Goal: Information Seeking & Learning: Learn about a topic

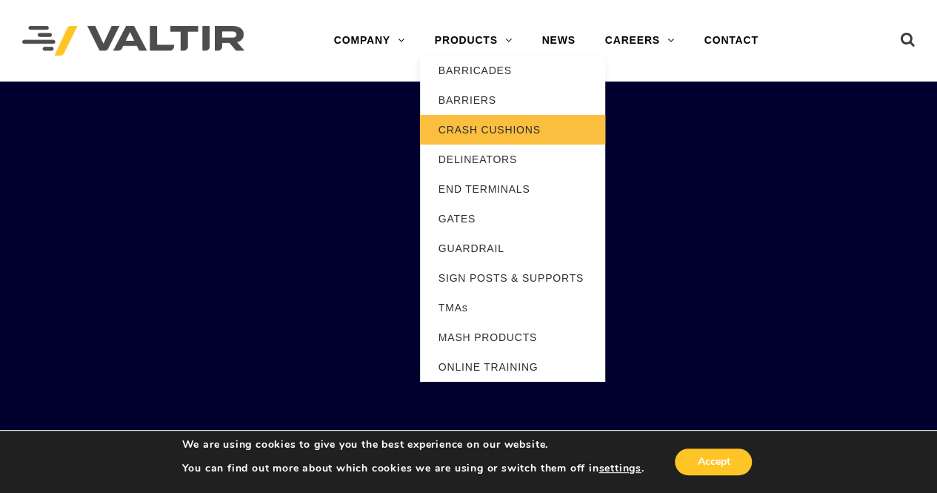
click at [512, 134] on link "CRASH CUSHIONS" at bounding box center [512, 130] width 185 height 30
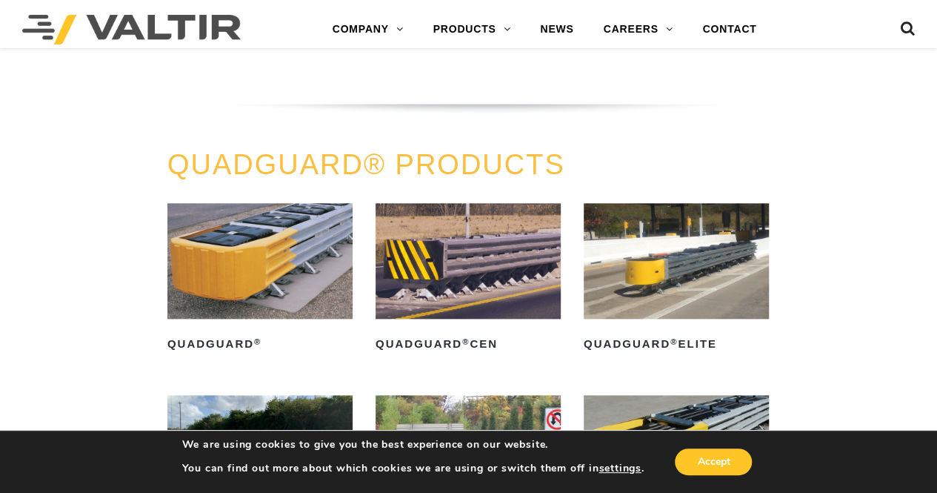
scroll to position [1037, 0]
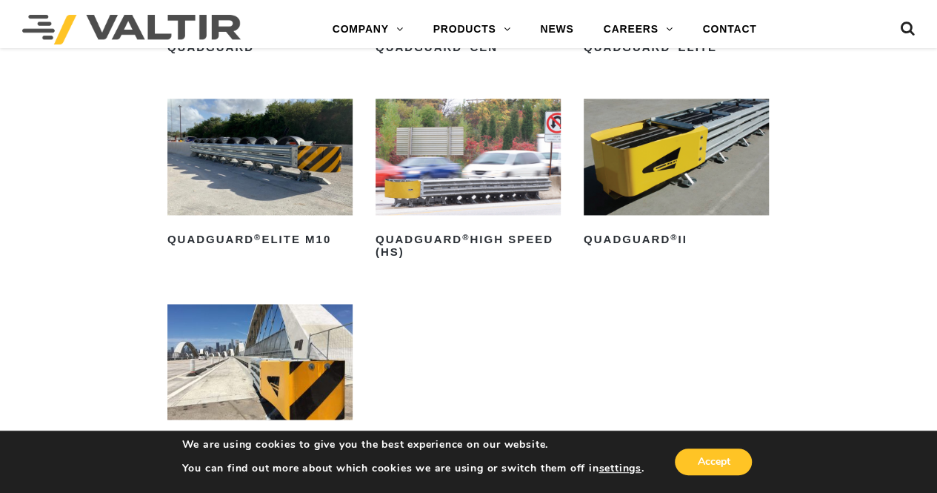
click at [681, 115] on img at bounding box center [676, 157] width 185 height 116
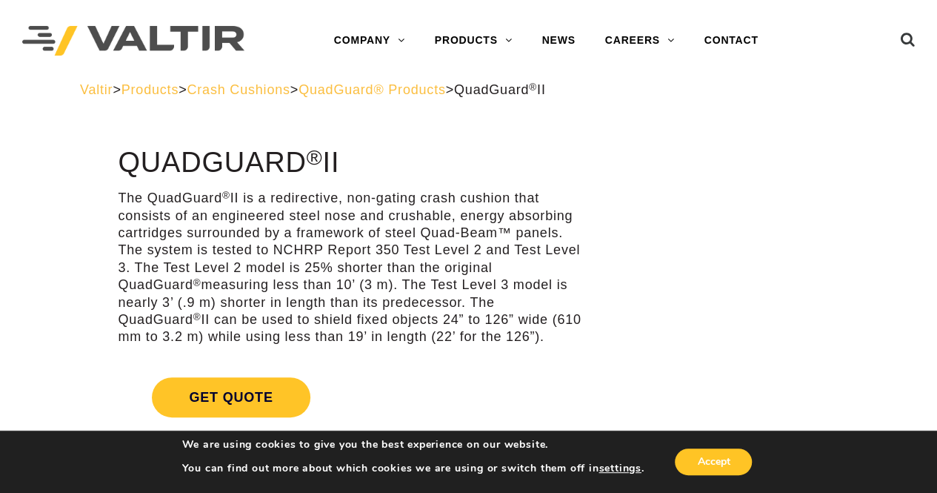
drag, startPoint x: 123, startPoint y: 190, endPoint x: 541, endPoint y: 340, distance: 444.5
click at [542, 340] on p "The QuadGuard ® II is a redirective, non-gating crash cushion that consists of …" at bounding box center [351, 268] width 467 height 156
copy p "he QuadGuard ® II is a redirective, non-gating crash cushion that consists of a…"
